Goal: Check status: Check status

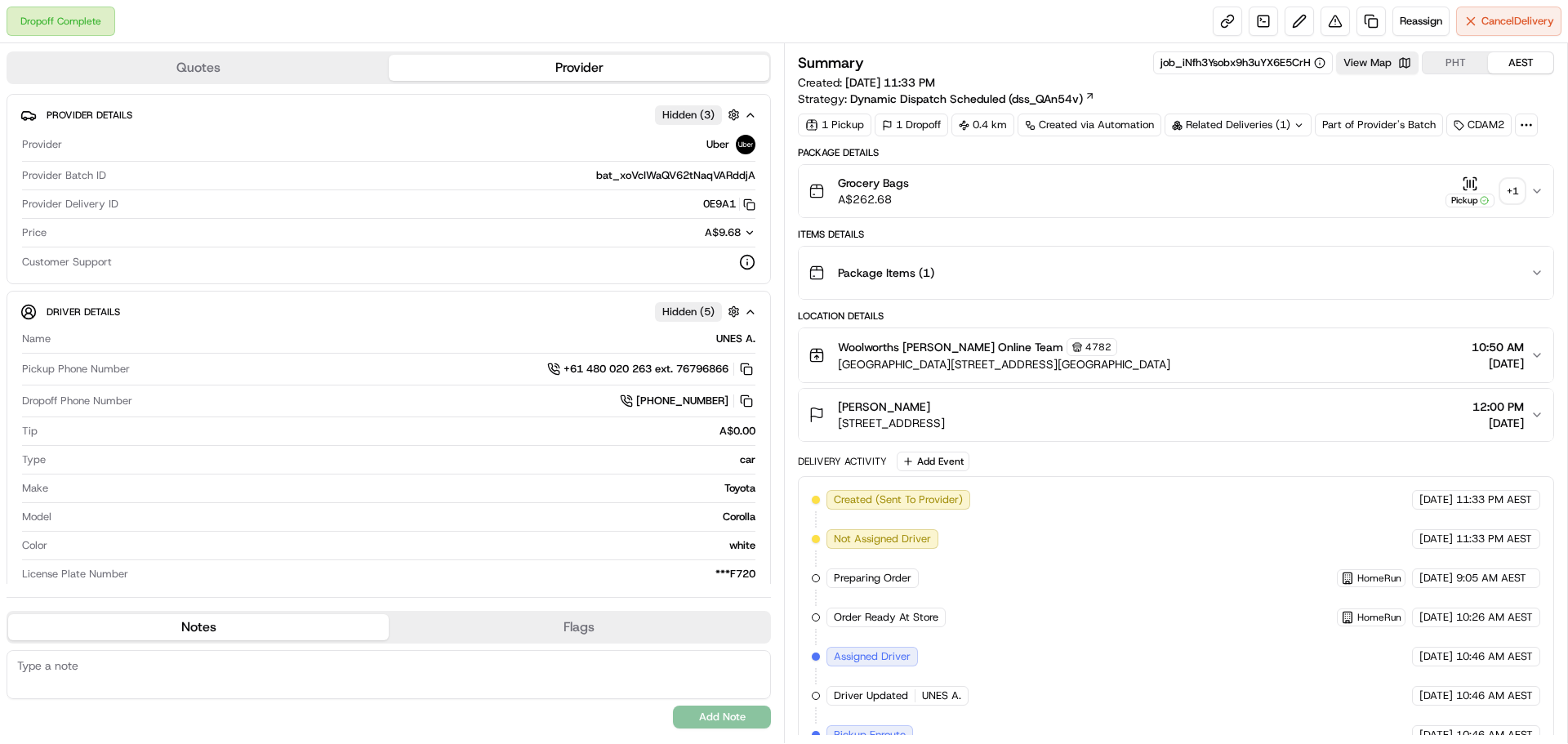
click at [1520, 189] on div "+ 1" at bounding box center [1512, 190] width 22 height 22
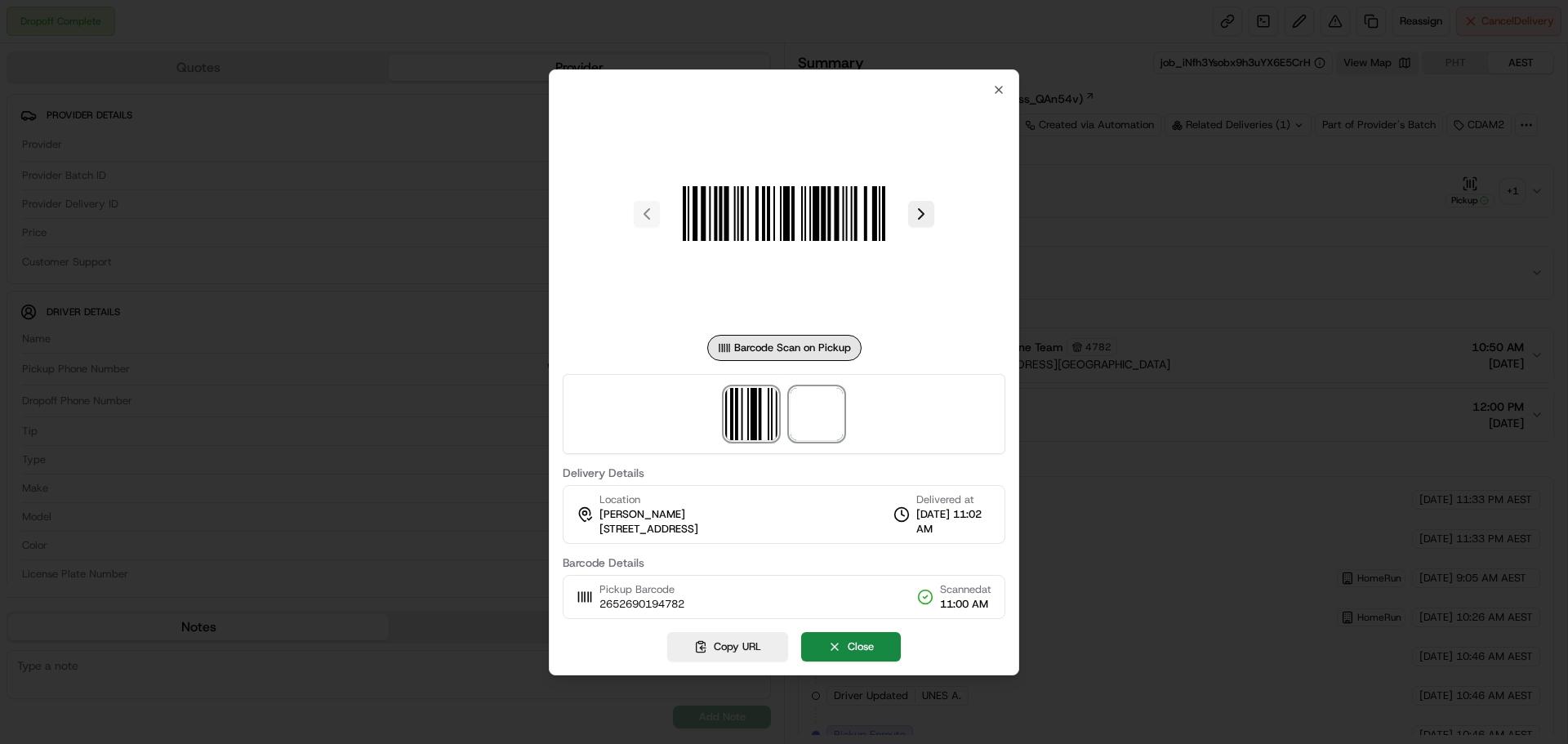
click at [832, 409] on span at bounding box center [817, 414] width 53 height 53
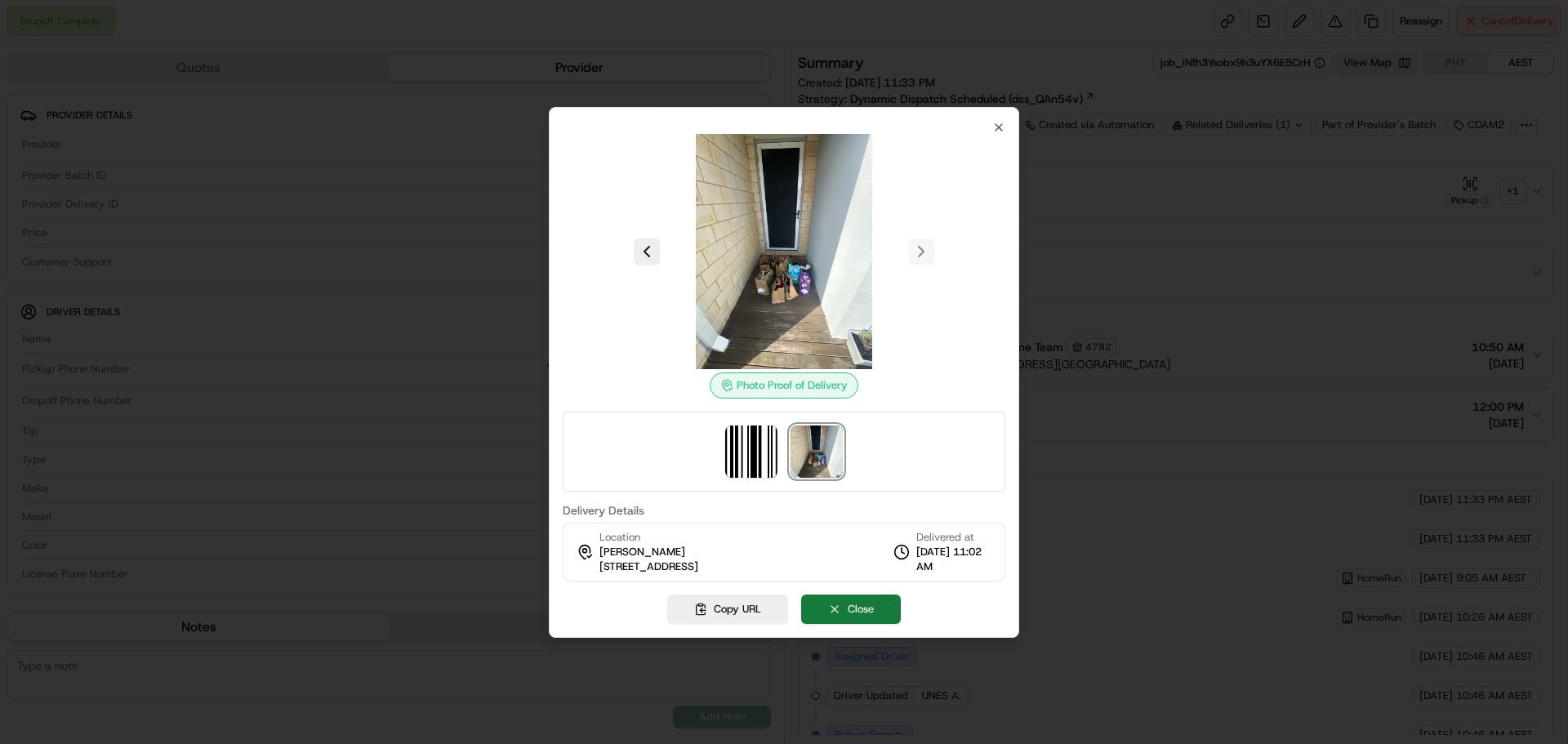
click at [878, 602] on button "Close" at bounding box center [851, 609] width 99 height 29
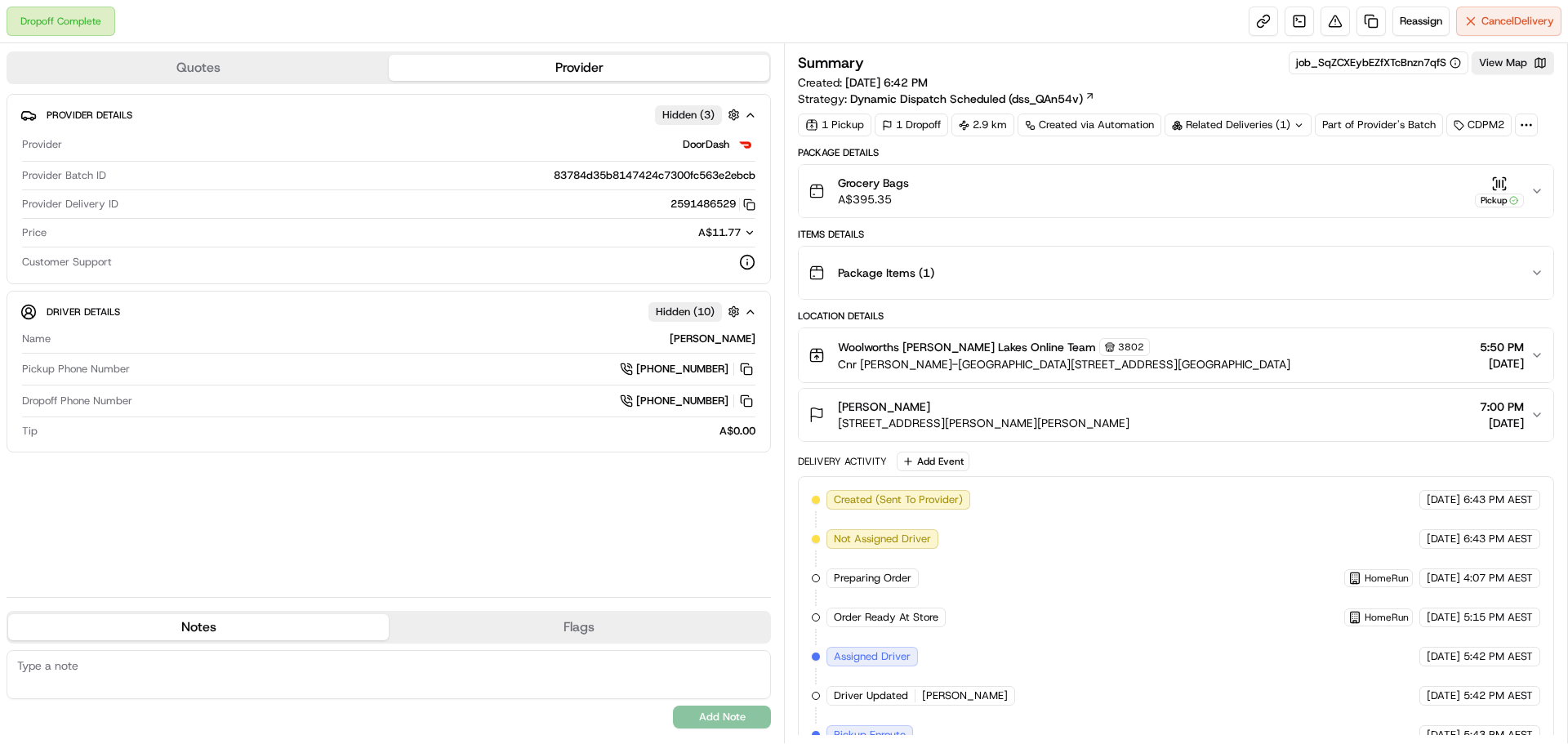
click at [1543, 194] on icon "button" at bounding box center [1537, 190] width 13 height 13
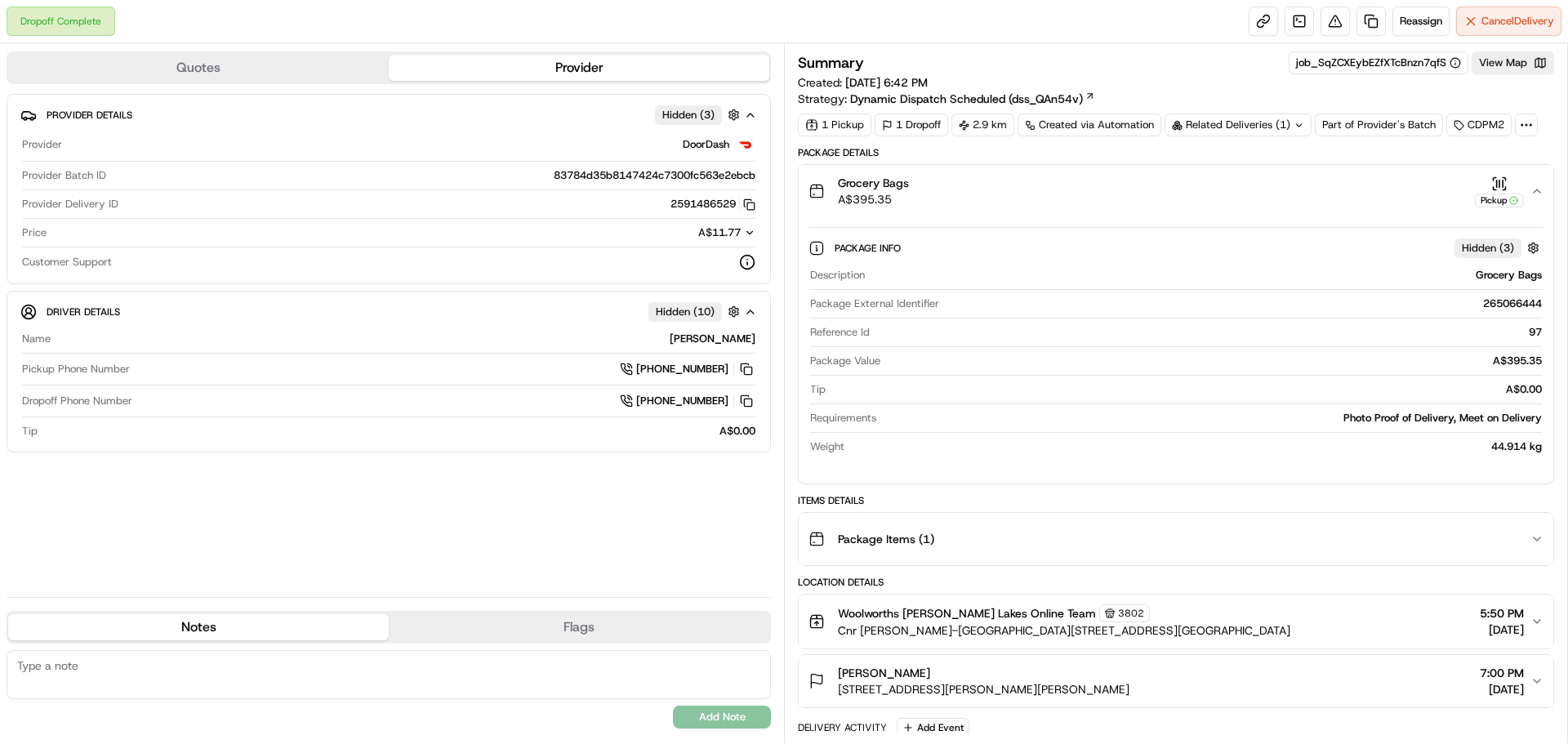
click at [1537, 199] on button "Grocery Bags A$395.35 Pickup" at bounding box center [1176, 191] width 755 height 53
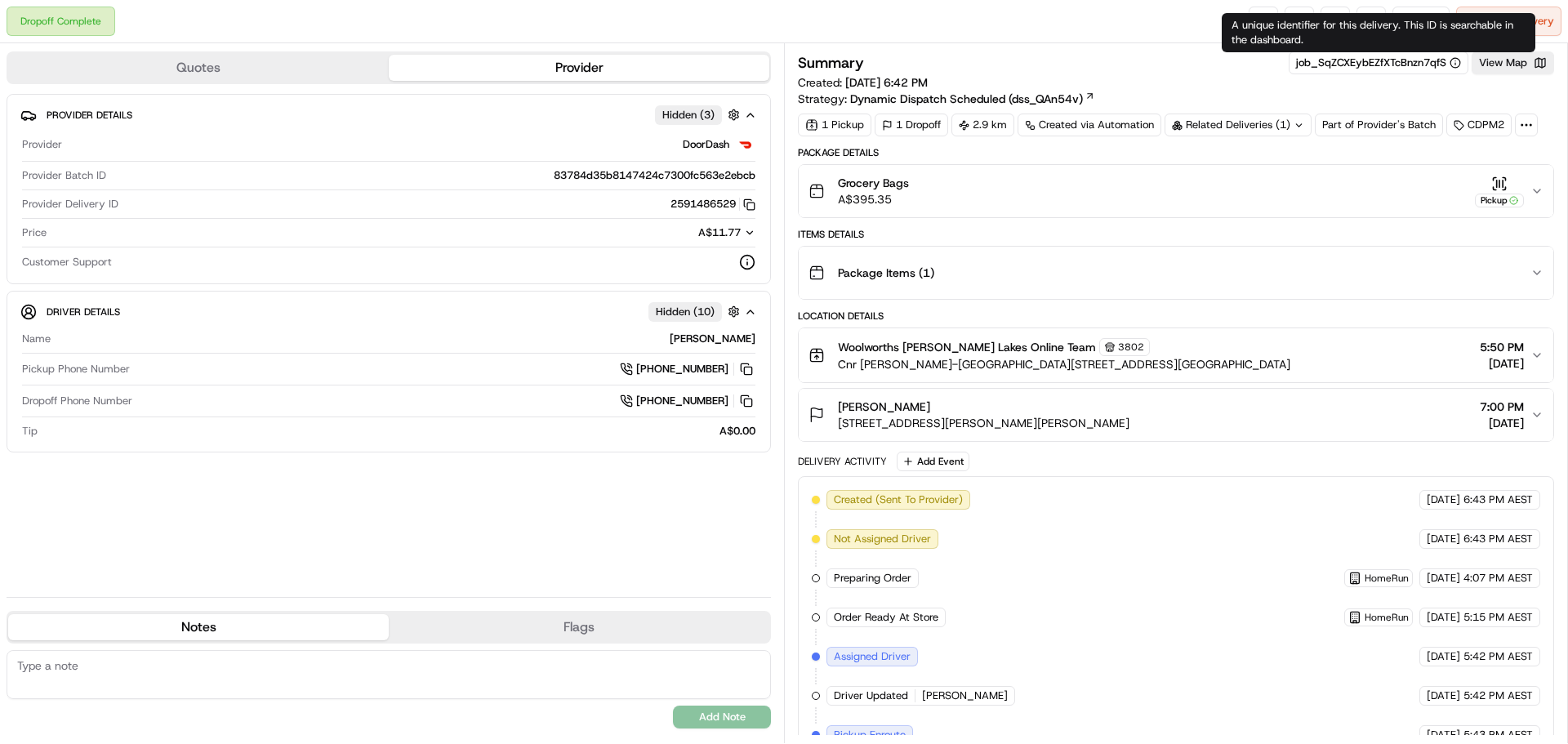
click at [1257, 14] on div "A unique identifier for this delivery. This ID is searchable in the dashboard. …" at bounding box center [1379, 32] width 314 height 39
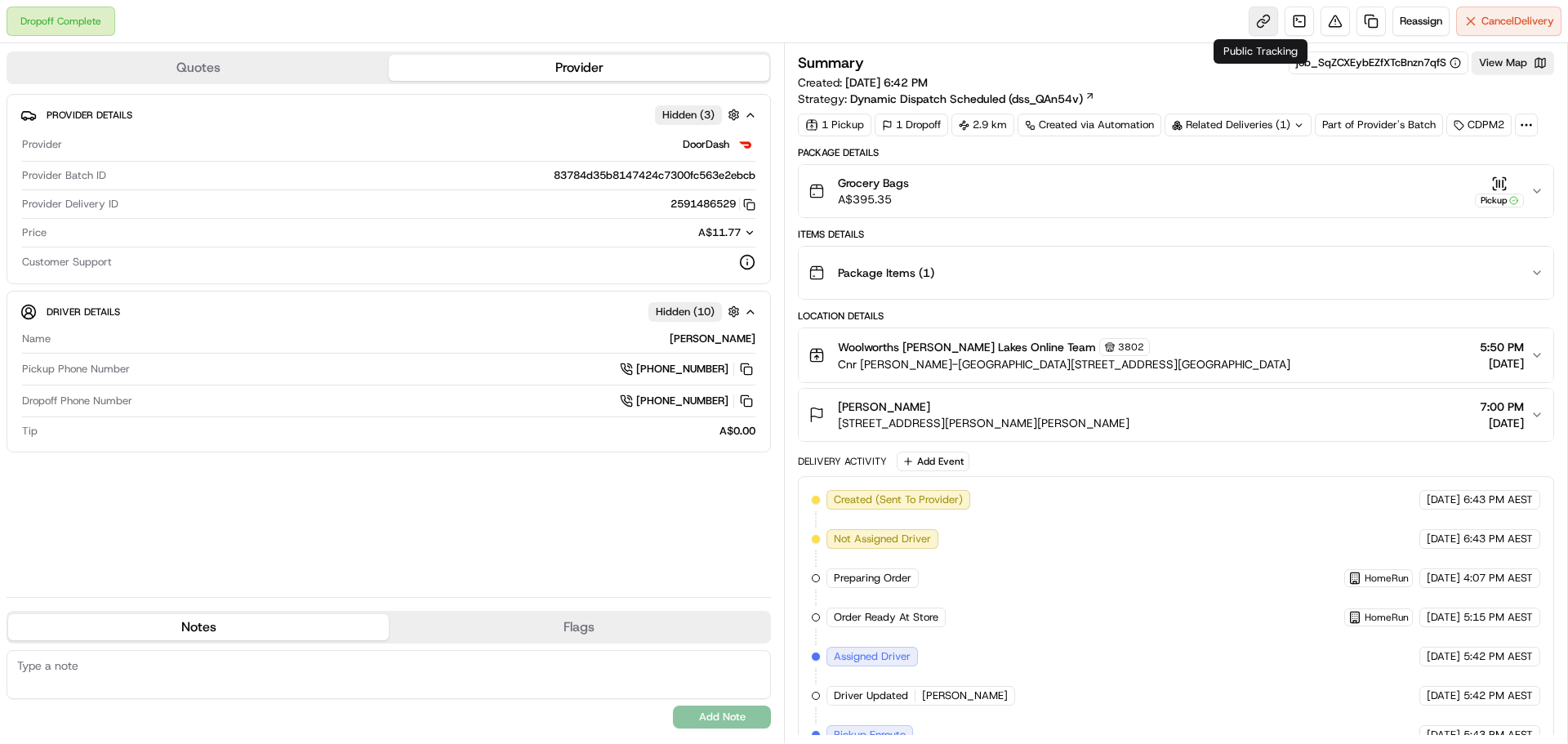
click at [1249, 9] on link at bounding box center [1264, 21] width 29 height 29
